Goal: Find specific page/section: Find specific page/section

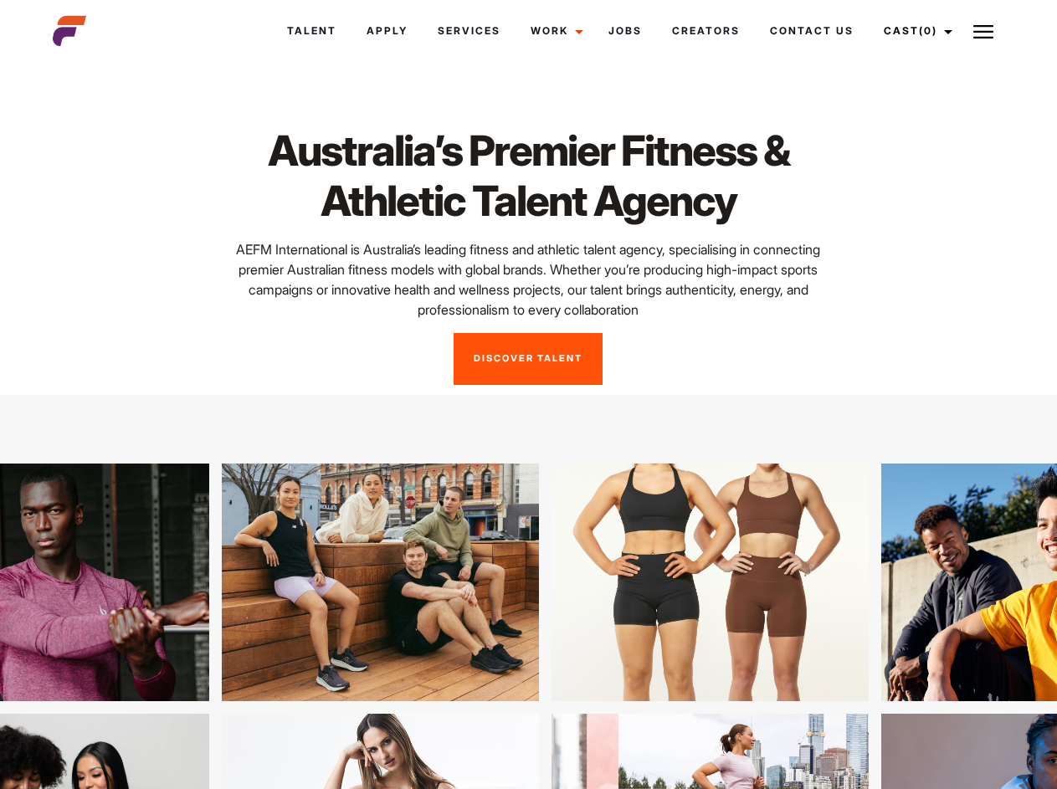
click at [913, 31] on link "Cast (0)" at bounding box center [916, 30] width 94 height 45
click at [983, 31] on img at bounding box center [983, 32] width 20 height 20
